Goal: Transaction & Acquisition: Purchase product/service

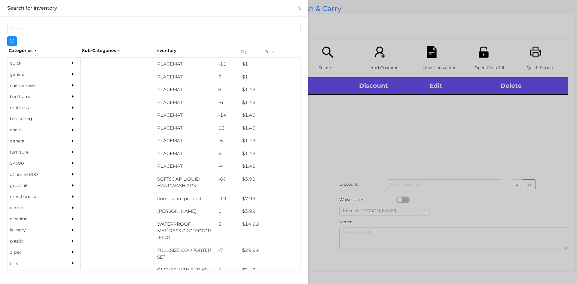
click at [16, 75] on div "general" at bounding box center [35, 74] width 55 height 11
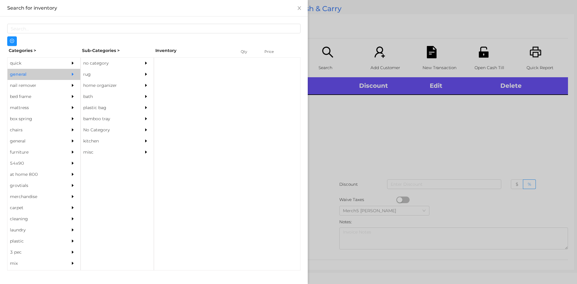
click at [89, 65] on div "no category" at bounding box center [108, 63] width 55 height 11
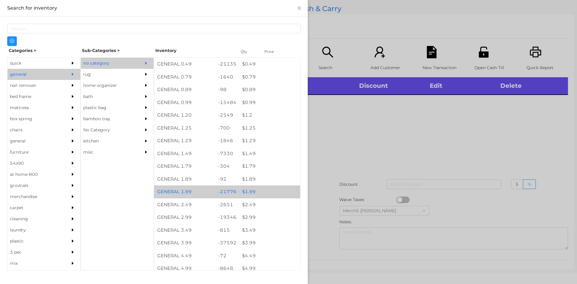
click at [248, 194] on div "$ 1.99" at bounding box center [269, 191] width 61 height 13
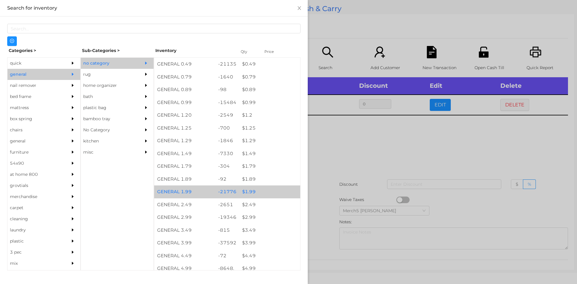
click at [250, 219] on div "$ 2.99" at bounding box center [269, 217] width 61 height 13
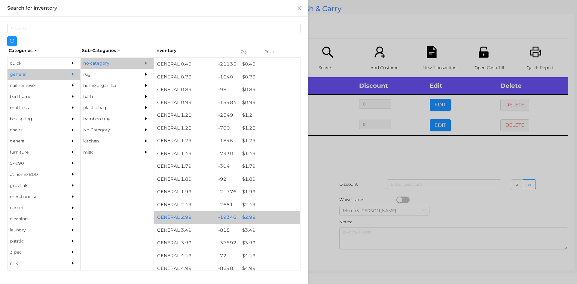
click at [344, 157] on div at bounding box center [288, 142] width 577 height 284
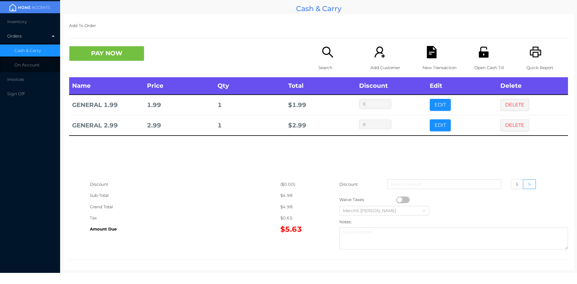
click at [127, 54] on button "PAY NOW" at bounding box center [106, 53] width 75 height 15
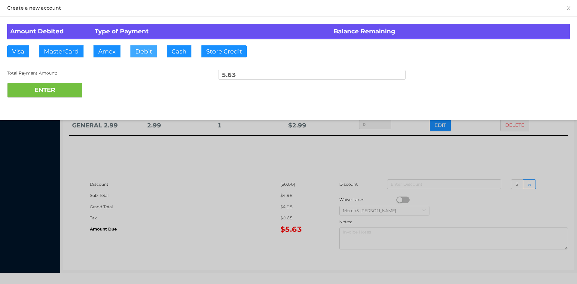
click at [147, 47] on button "Debit" at bounding box center [143, 51] width 26 height 12
click at [61, 92] on button "ENTER" at bounding box center [44, 90] width 75 height 15
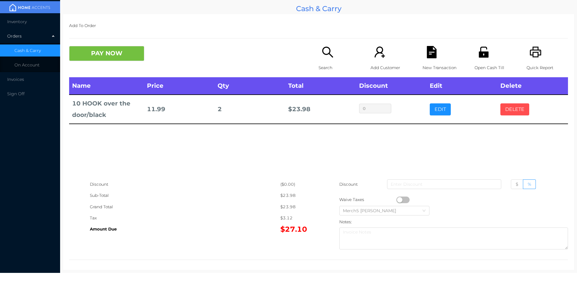
click at [513, 108] on button "DELETE" at bounding box center [515, 109] width 29 height 12
click at [326, 52] on icon "icon: search" at bounding box center [328, 52] width 12 height 12
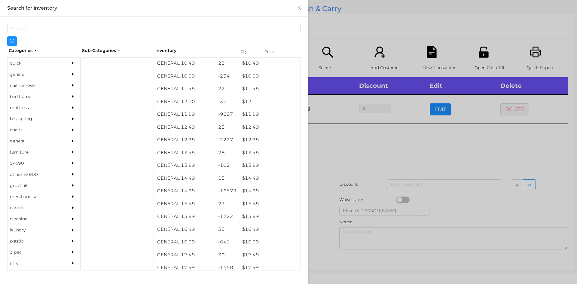
scroll to position [393, 0]
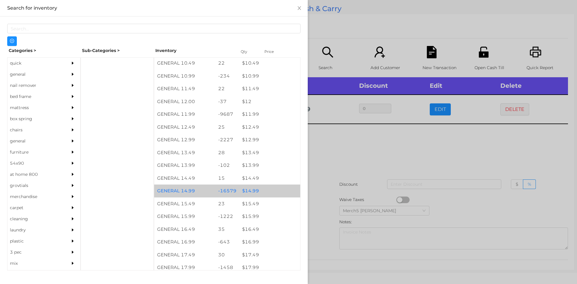
click at [255, 189] on div "$ 14.99" at bounding box center [269, 191] width 61 height 13
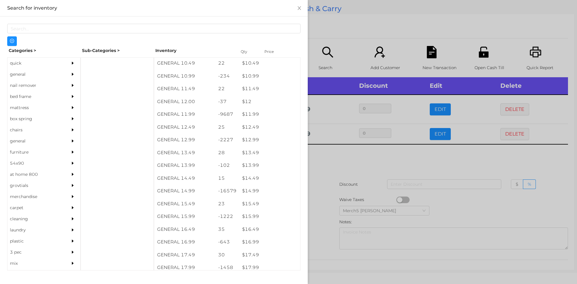
click at [10, 65] on div "quick" at bounding box center [35, 63] width 55 height 11
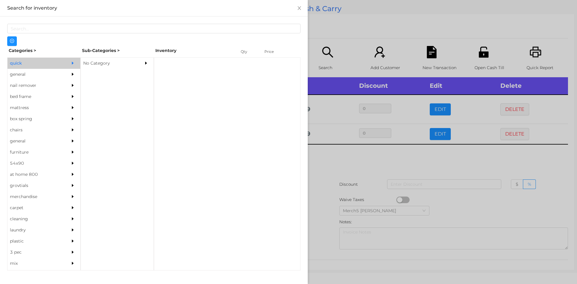
click at [108, 68] on div "No Category" at bounding box center [108, 63] width 55 height 11
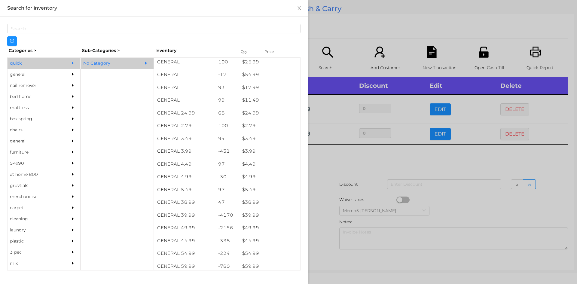
scroll to position [196, 0]
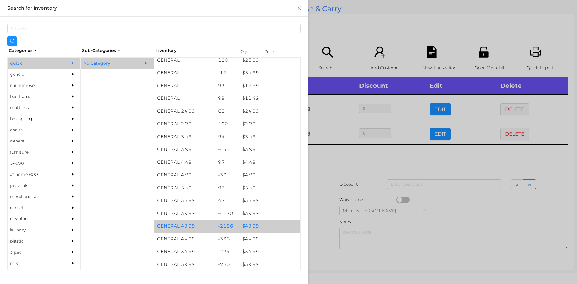
click at [258, 227] on div "$ 49.99" at bounding box center [269, 226] width 61 height 13
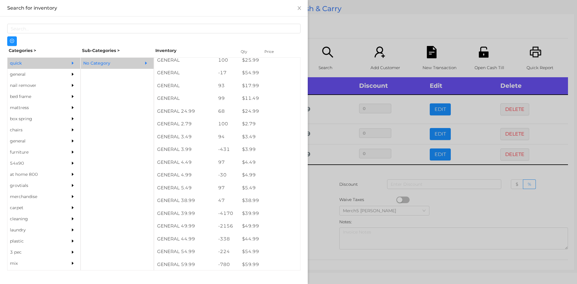
click at [326, 176] on div at bounding box center [288, 142] width 577 height 284
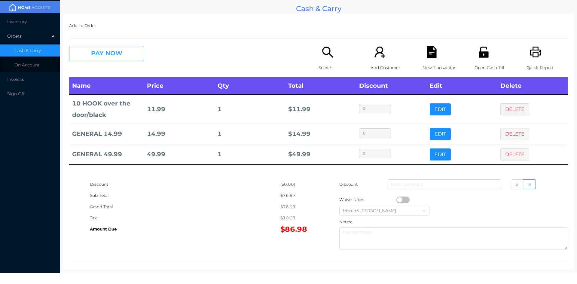
click at [130, 49] on button "PAY NOW" at bounding box center [106, 53] width 75 height 15
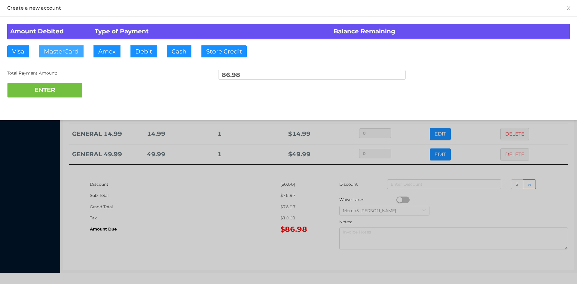
click at [65, 50] on button "MasterCard" at bounding box center [61, 51] width 44 height 12
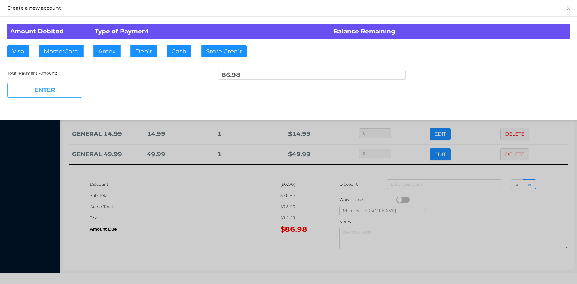
click at [47, 94] on button "ENTER" at bounding box center [44, 90] width 75 height 15
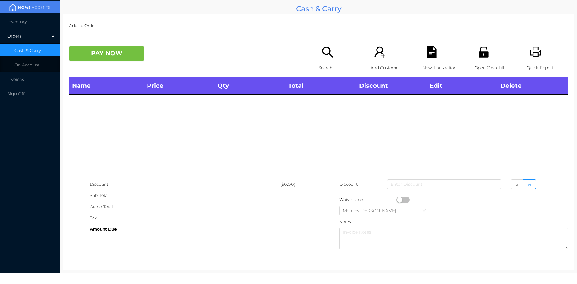
click at [326, 54] on icon "icon: search" at bounding box center [327, 52] width 11 height 11
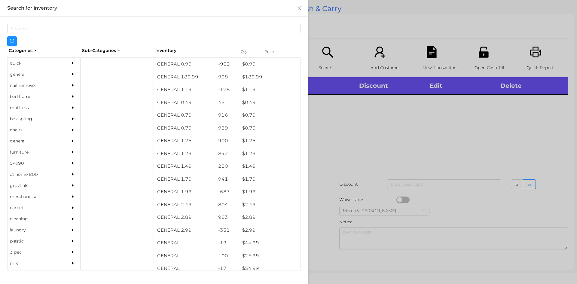
click at [15, 75] on div "general" at bounding box center [35, 74] width 55 height 11
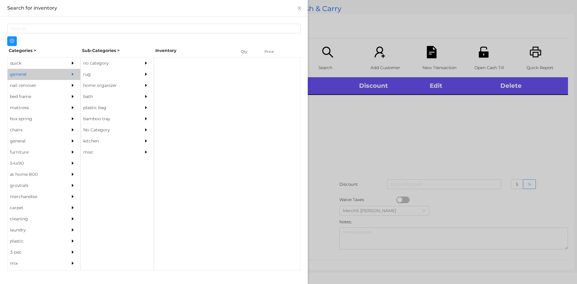
click at [14, 62] on div "quick" at bounding box center [35, 63] width 55 height 11
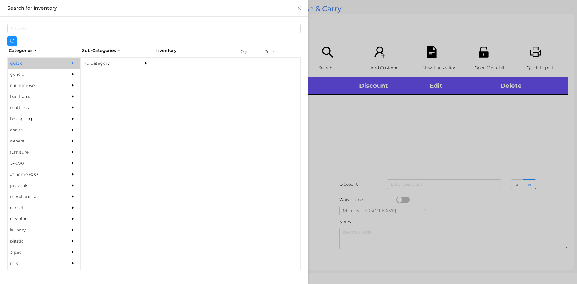
click at [97, 63] on div "No Category" at bounding box center [108, 63] width 55 height 11
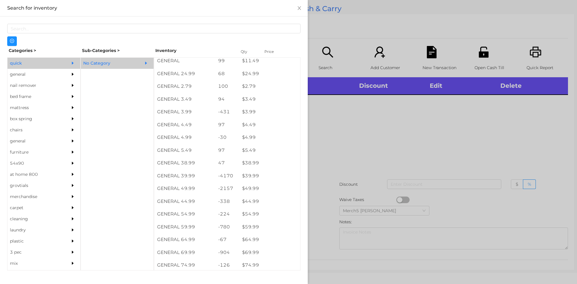
scroll to position [235, 0]
click at [253, 187] on div "$ 49.99" at bounding box center [269, 186] width 61 height 13
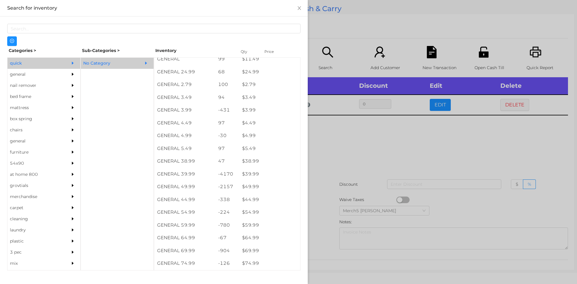
click at [329, 154] on div at bounding box center [288, 142] width 577 height 284
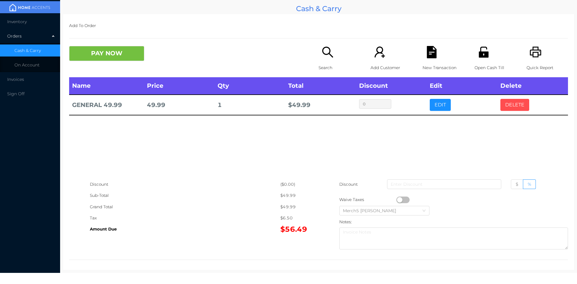
click at [508, 108] on button "DELETE" at bounding box center [515, 105] width 29 height 12
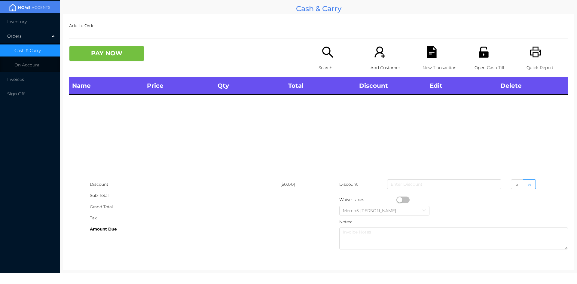
click at [536, 54] on icon "icon: printer" at bounding box center [536, 52] width 12 height 12
click at [324, 50] on icon "icon: search" at bounding box center [328, 52] width 12 height 12
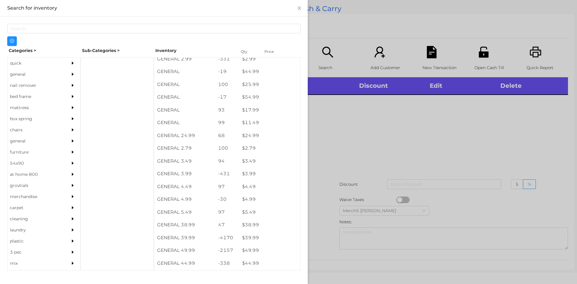
scroll to position [172, 0]
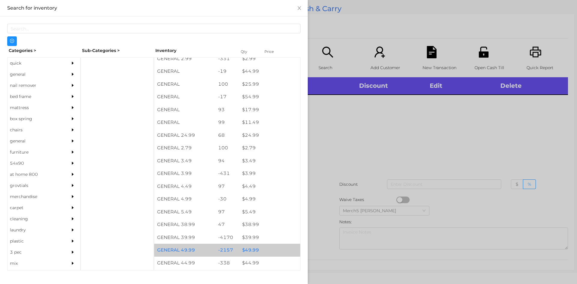
click at [248, 251] on div "$ 49.99" at bounding box center [269, 250] width 61 height 13
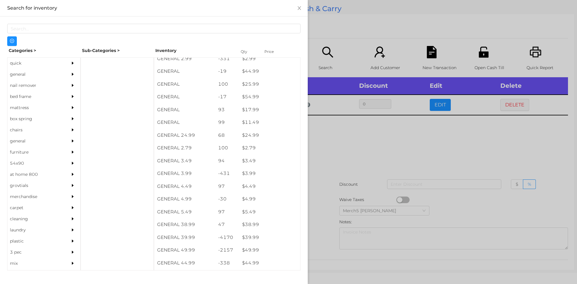
click at [336, 148] on div at bounding box center [288, 142] width 577 height 284
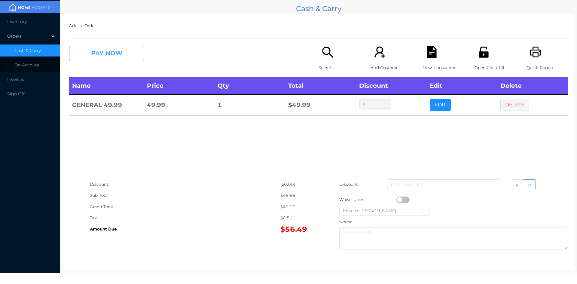
click at [130, 56] on button "PAY NOW" at bounding box center [106, 53] width 75 height 15
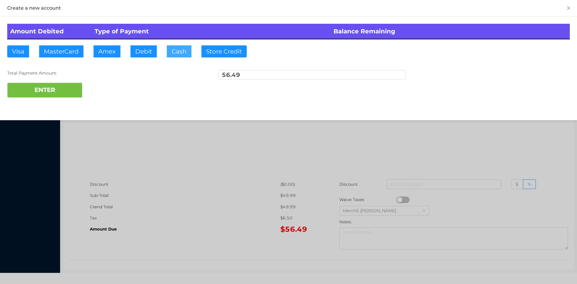
click at [183, 51] on button "Cash" at bounding box center [179, 51] width 25 height 12
type input "57"
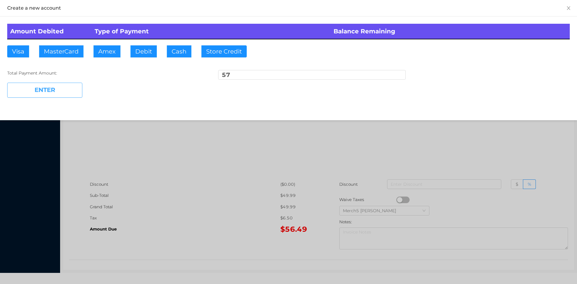
click at [58, 90] on button "ENTER" at bounding box center [44, 90] width 75 height 15
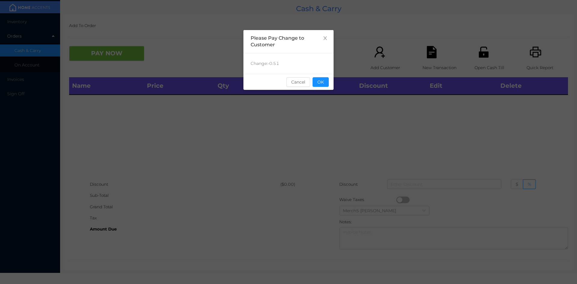
click at [320, 81] on button "OK" at bounding box center [321, 82] width 16 height 10
